Goal: Find specific page/section

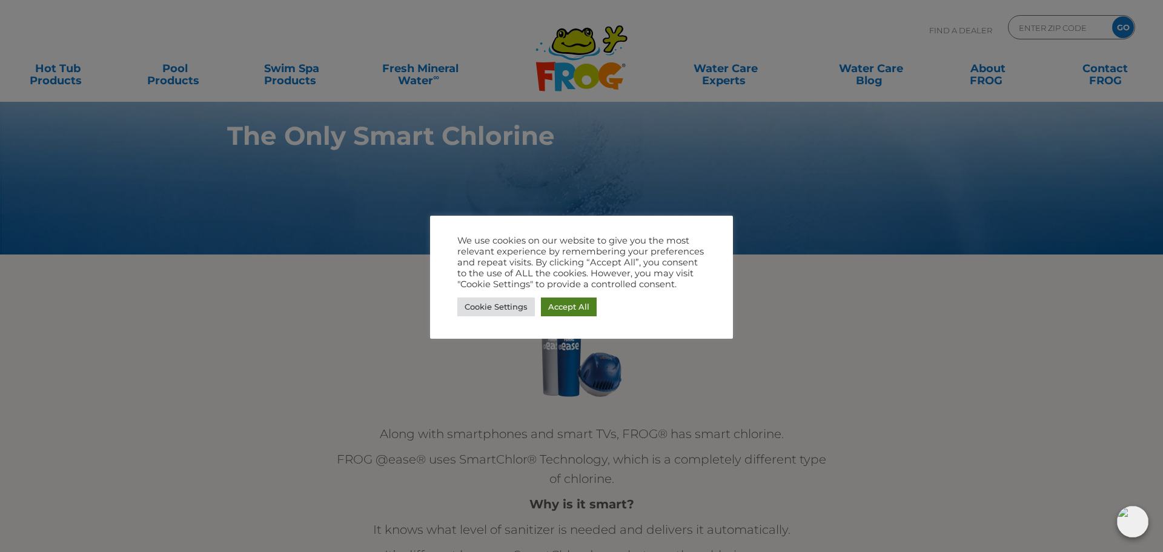
click at [565, 302] on link "Accept All" at bounding box center [569, 306] width 56 height 19
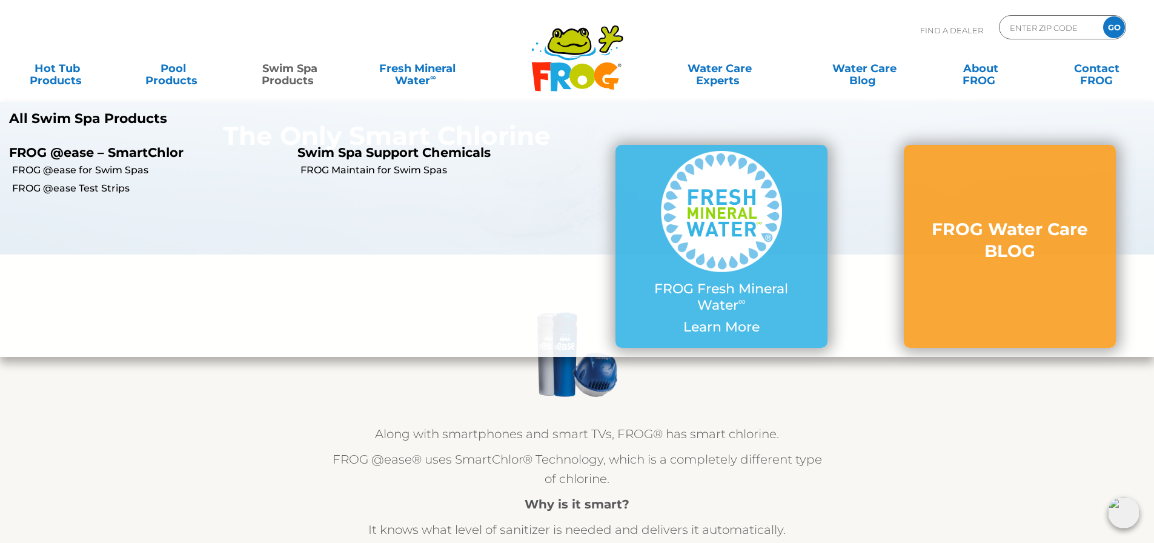
click at [293, 73] on link "Swim Spa Products" at bounding box center [290, 68] width 90 height 24
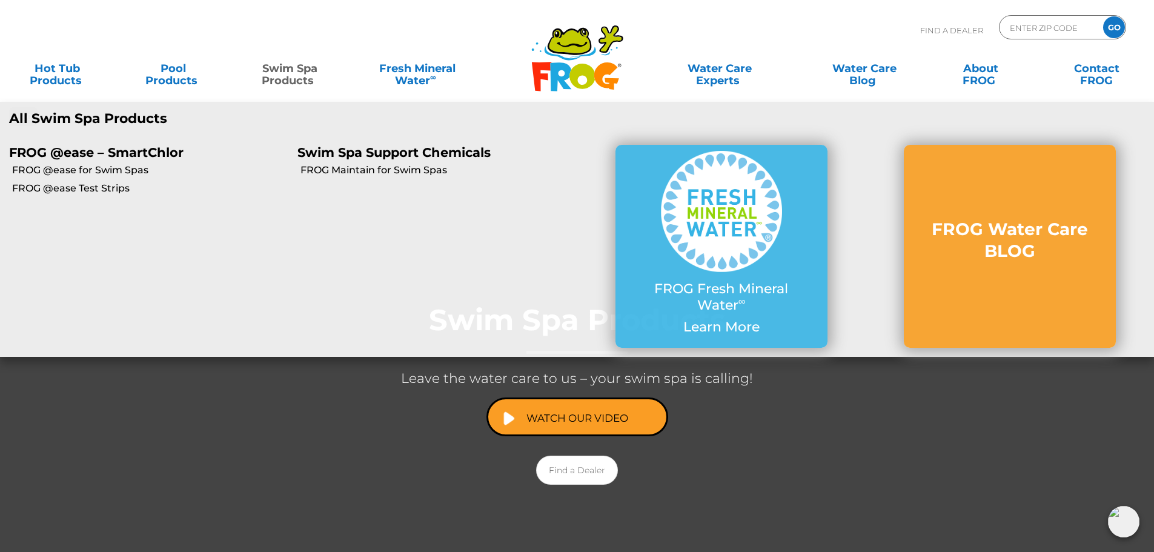
click at [311, 73] on link "Swim Spa Products" at bounding box center [290, 68] width 90 height 24
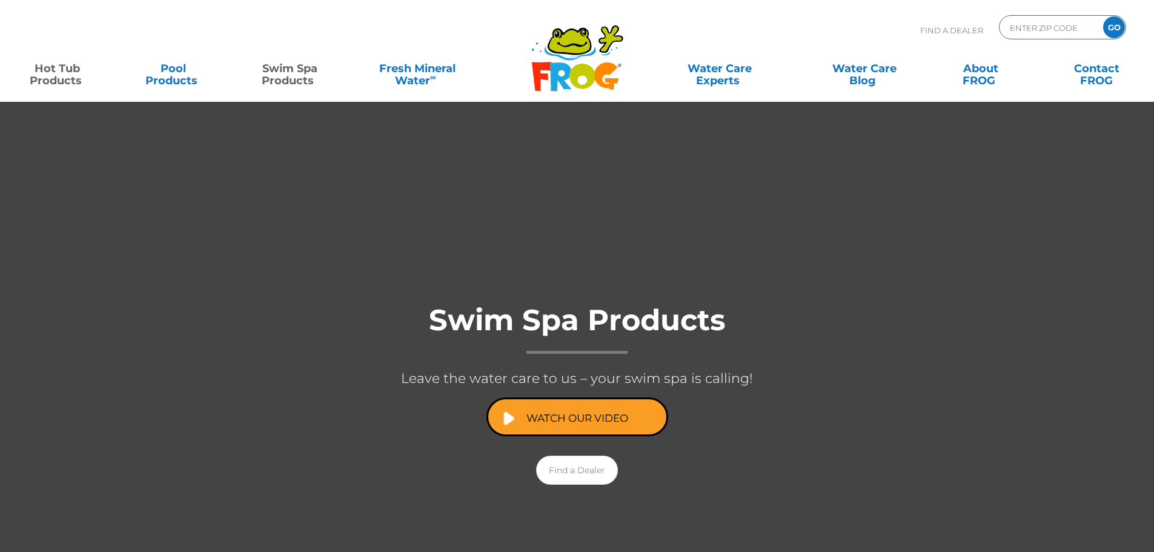
click at [70, 81] on link "Hot Tub Products" at bounding box center [57, 68] width 90 height 24
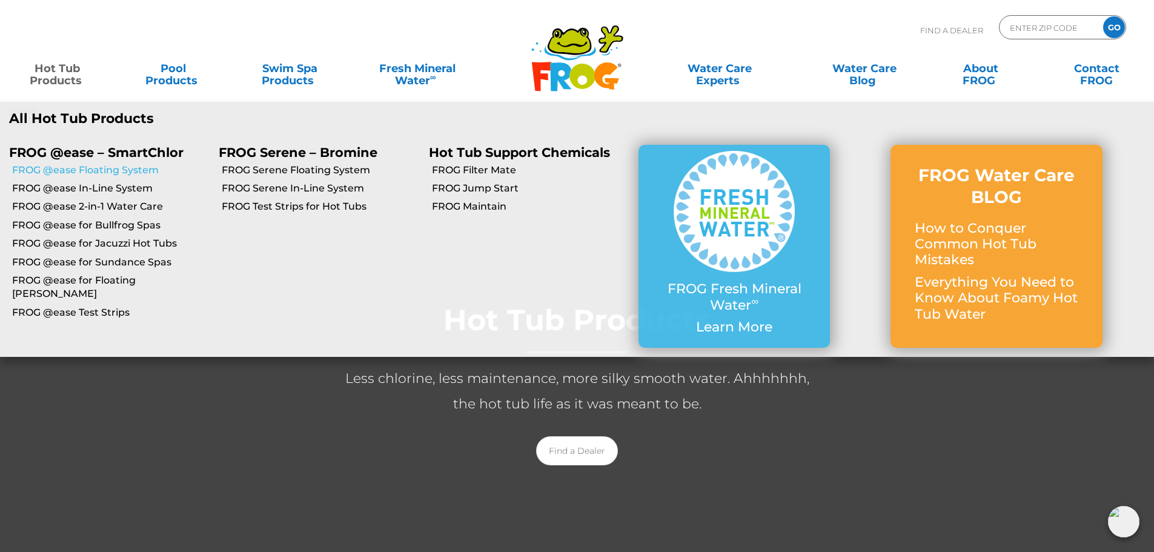
click at [88, 172] on link "FROG @ease Floating System" at bounding box center [110, 170] width 197 height 13
click at [70, 188] on link "FROG @ease In-Line System" at bounding box center [110, 188] width 197 height 13
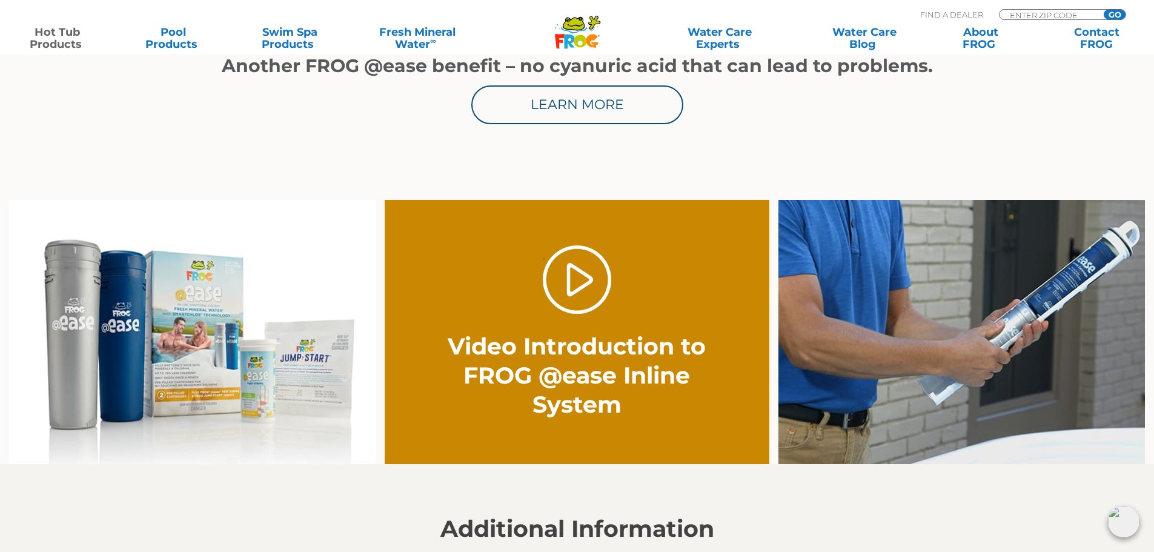
scroll to position [783, 0]
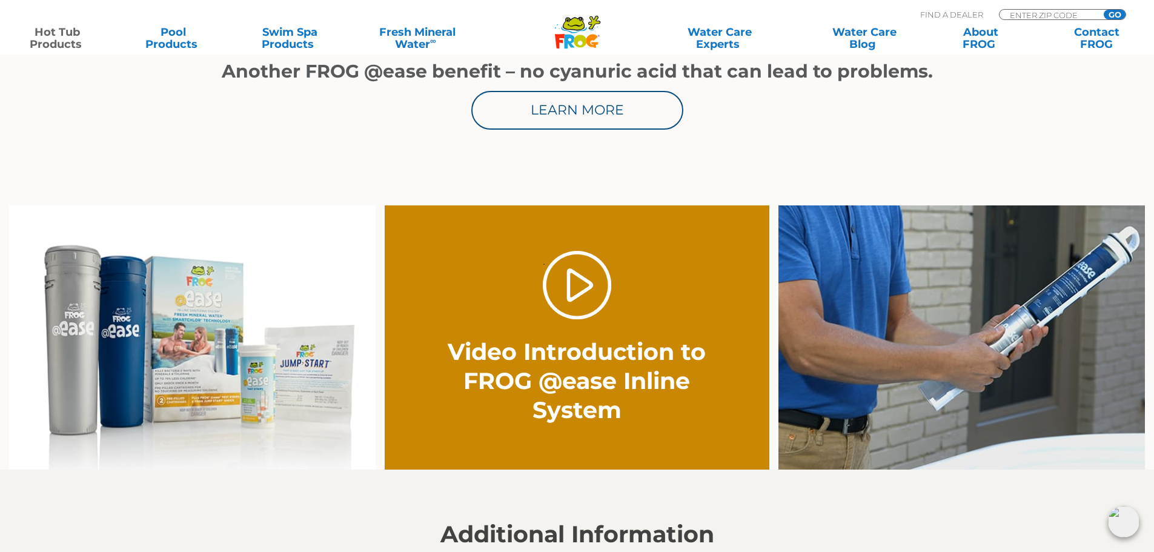
click at [229, 350] on img at bounding box center [192, 337] width 367 height 265
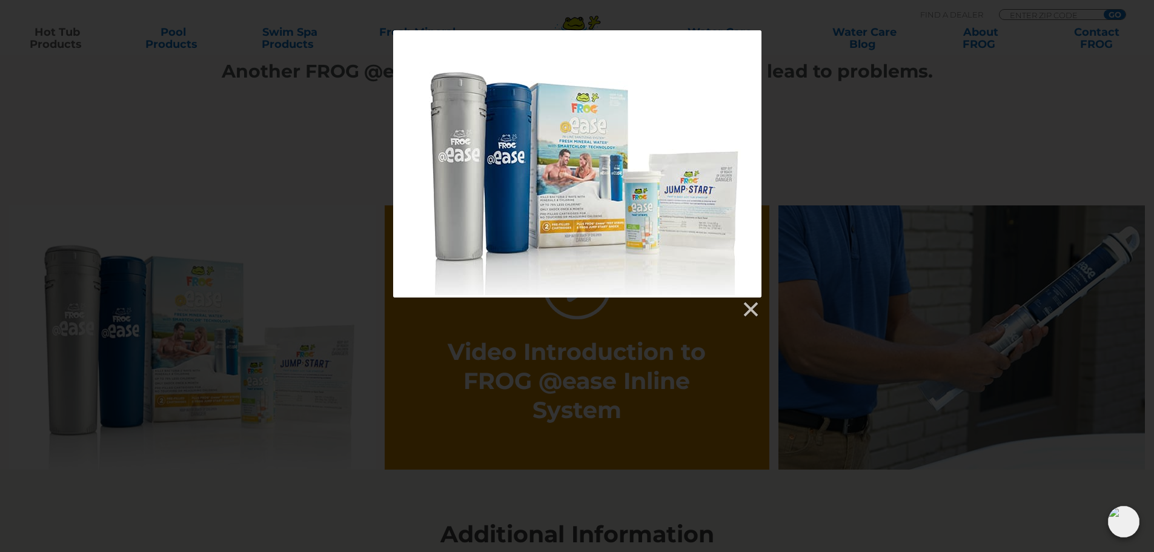
click at [582, 177] on div at bounding box center [577, 163] width 368 height 267
click at [208, 223] on div at bounding box center [577, 174] width 1154 height 288
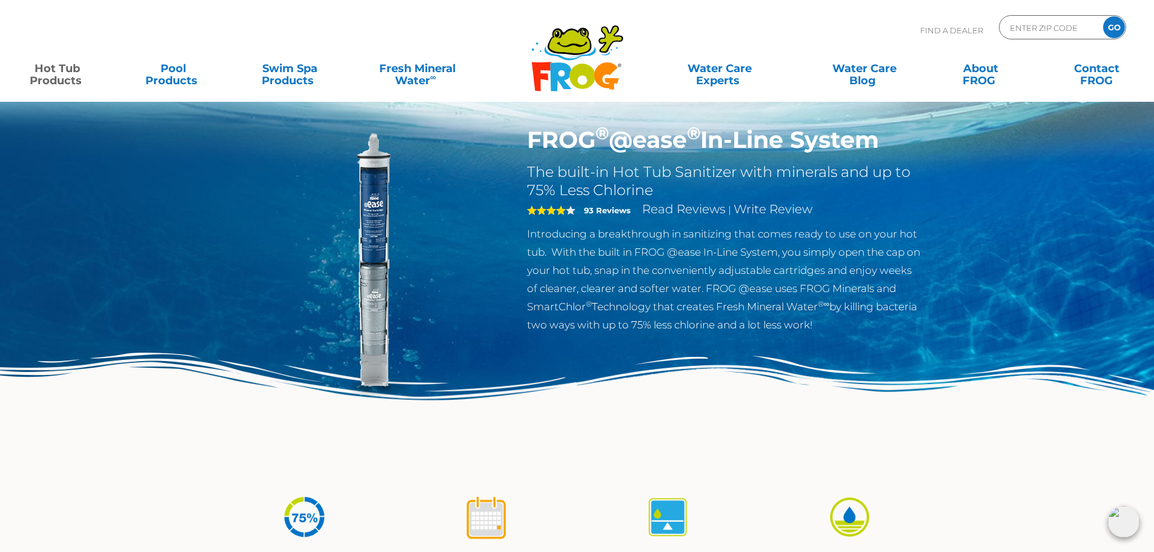
scroll to position [0, 0]
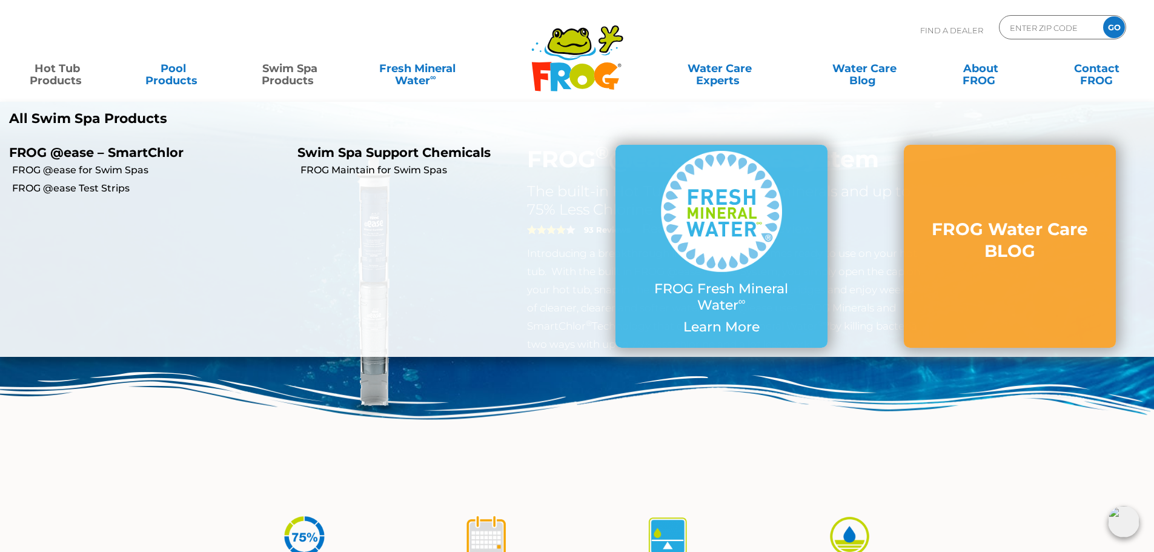
click at [288, 72] on link "Swim Spa Products" at bounding box center [290, 68] width 90 height 24
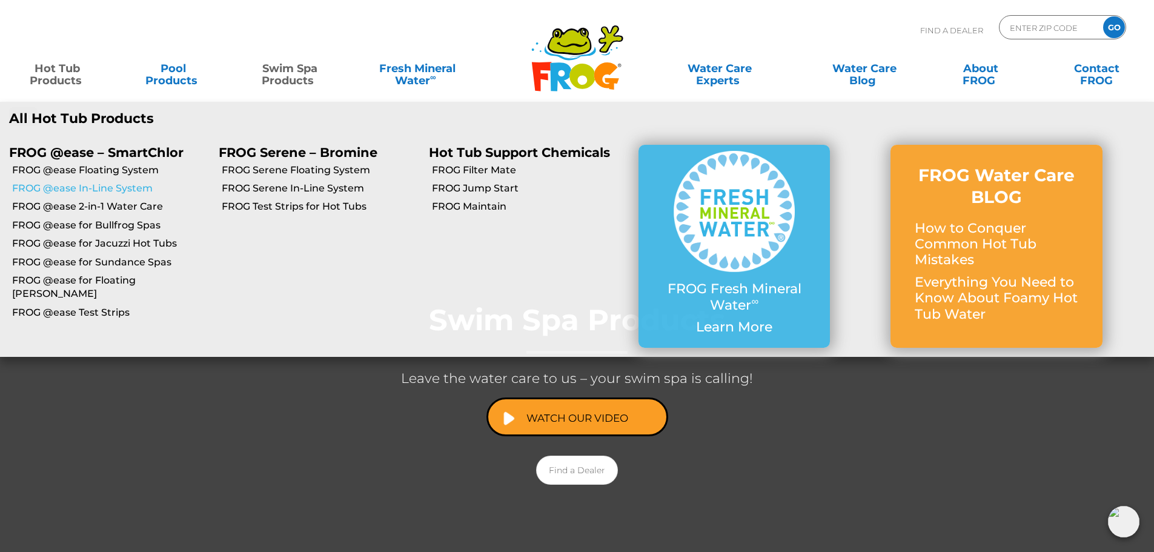
click at [125, 186] on link "FROG @ease In-Line System" at bounding box center [110, 188] width 197 height 13
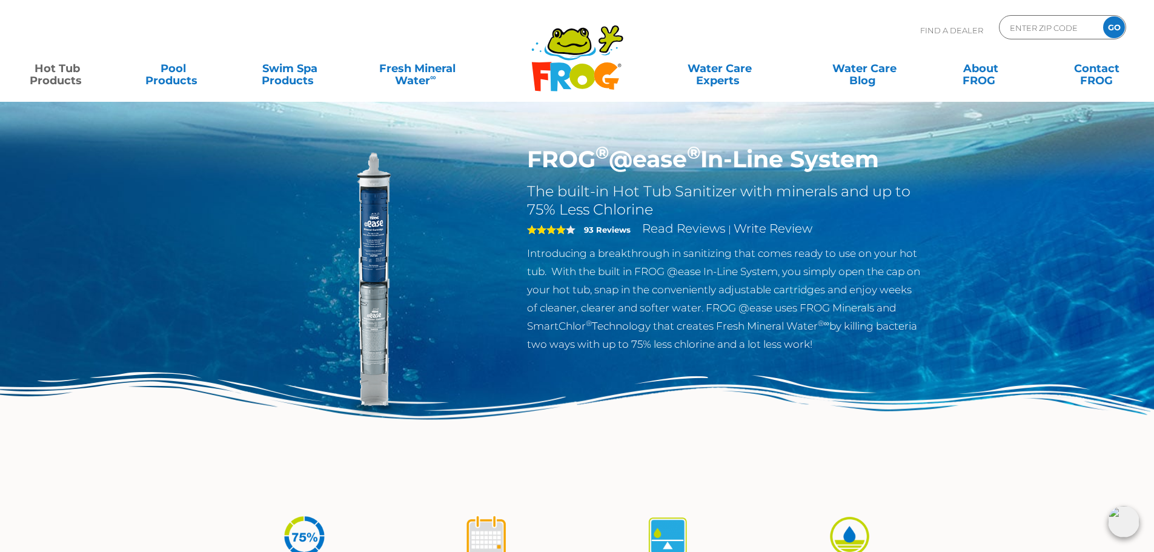
click at [1007, 31] on div "ENTER ZIP CODE GO" at bounding box center [1062, 27] width 127 height 24
click at [1014, 28] on input "Zip Code Form" at bounding box center [1050, 28] width 82 height 18
type input "80026"
click at [1118, 19] on input "GO" at bounding box center [1114, 27] width 22 height 22
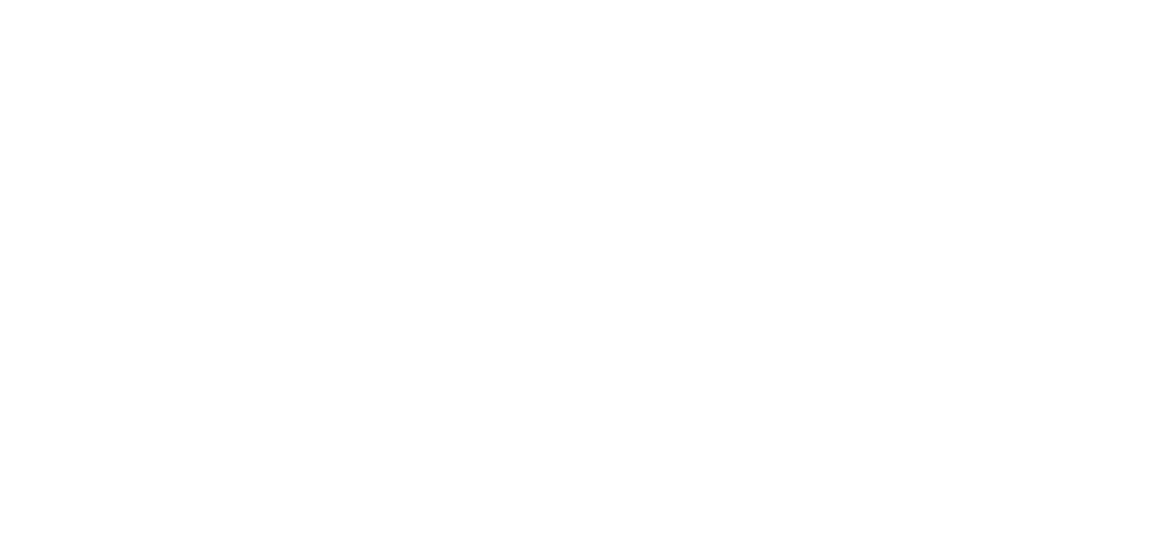
click at [0, 0] on html at bounding box center [0, 0] width 0 height 0
